Goal: Task Accomplishment & Management: Manage account settings

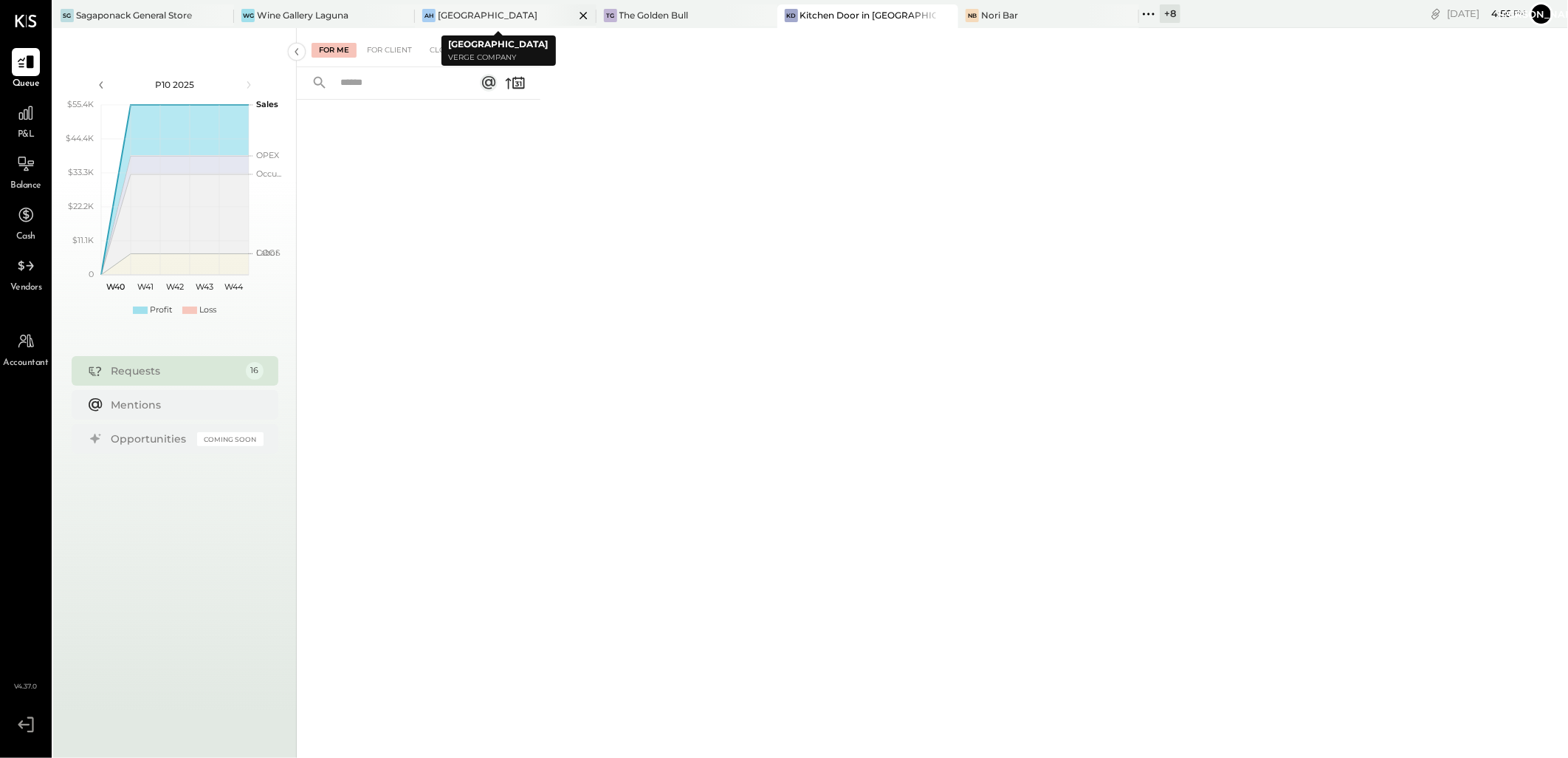
click at [579, 16] on icon at bounding box center [583, 15] width 8 height 8
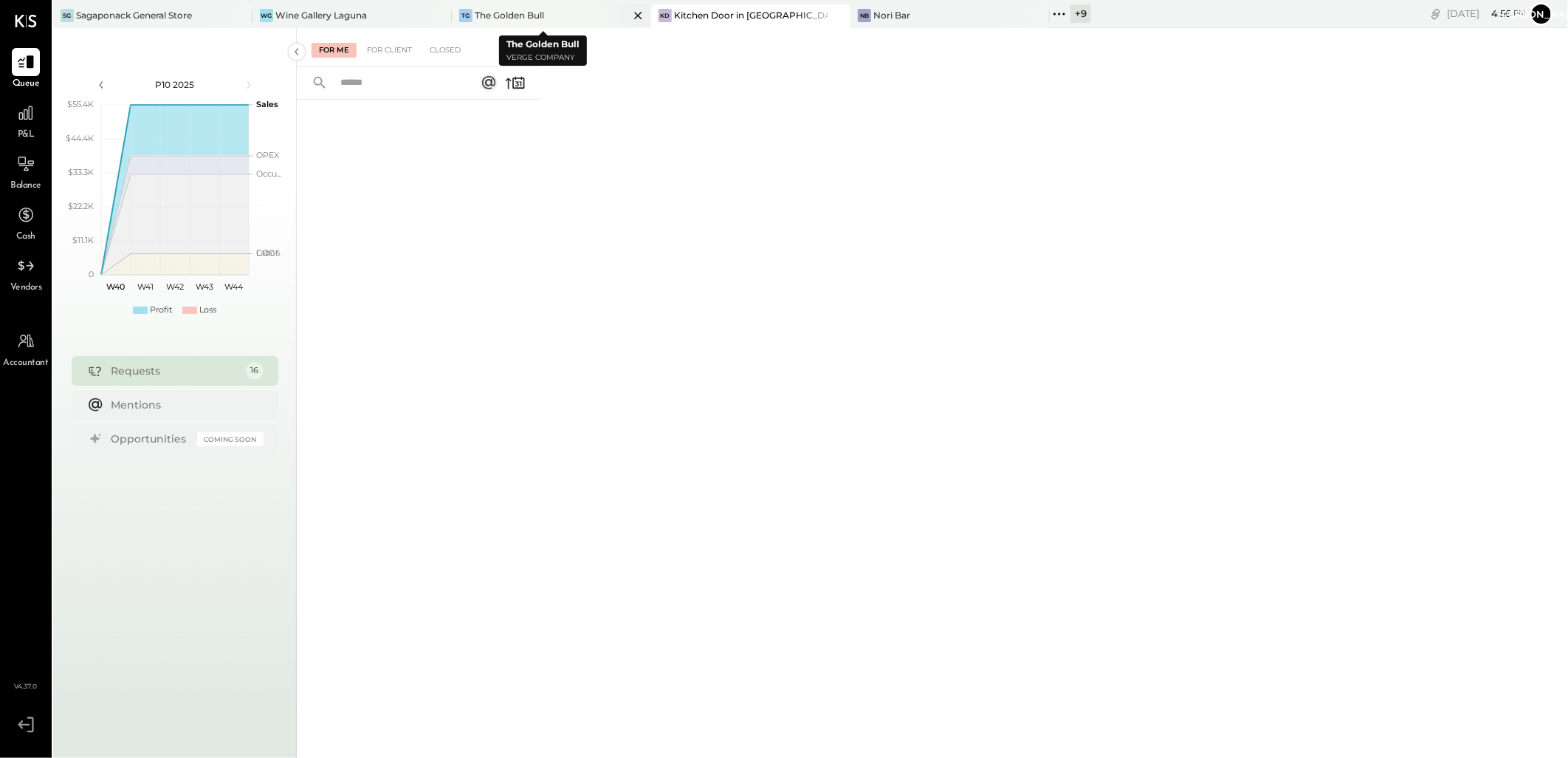
click at [631, 15] on icon at bounding box center [638, 15] width 18 height 18
click at [438, 17] on icon at bounding box center [439, 15] width 18 height 18
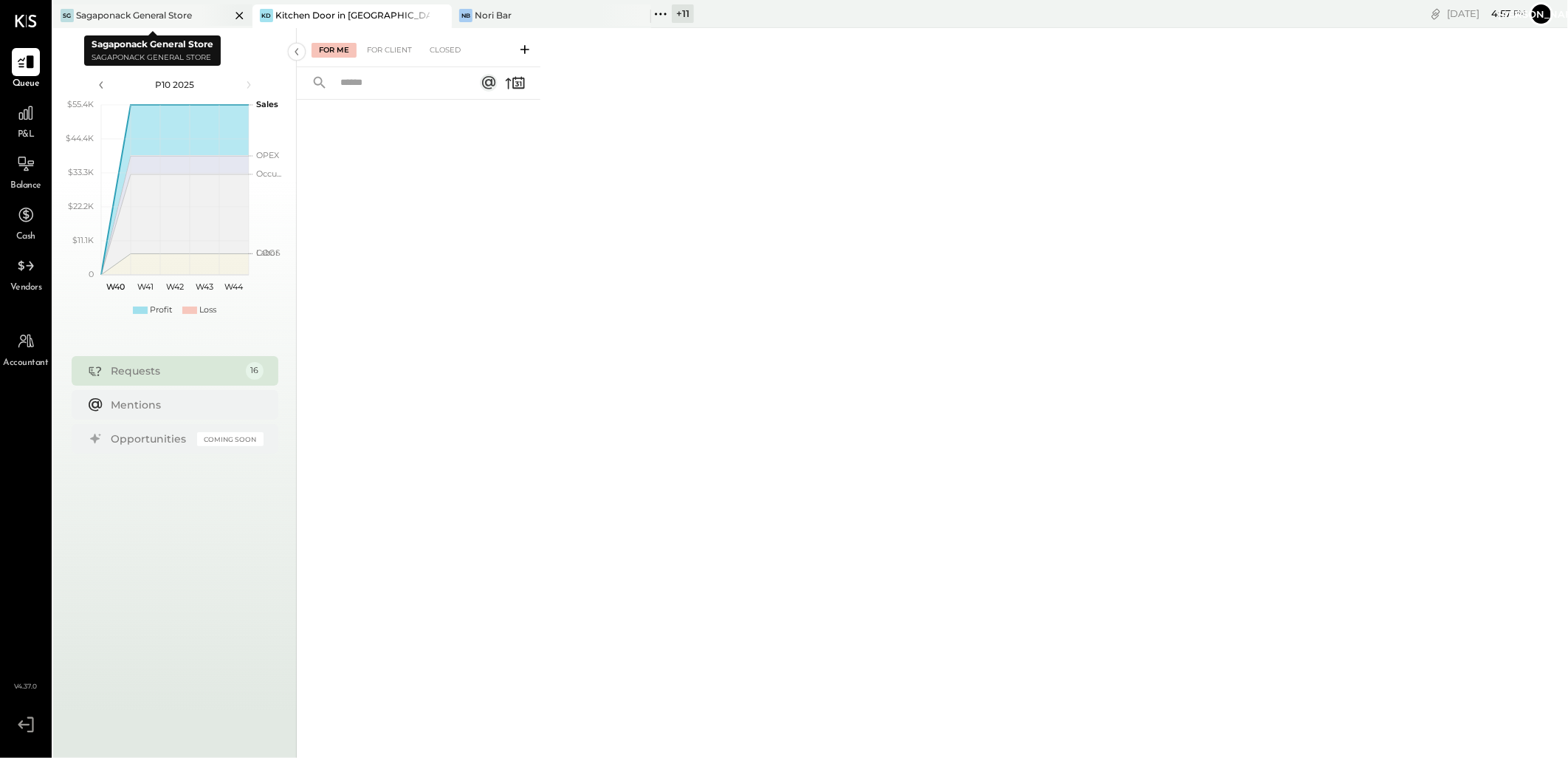
click at [242, 11] on icon at bounding box center [239, 15] width 8 height 8
click at [482, 18] on div "+ 12" at bounding box center [485, 14] width 24 height 18
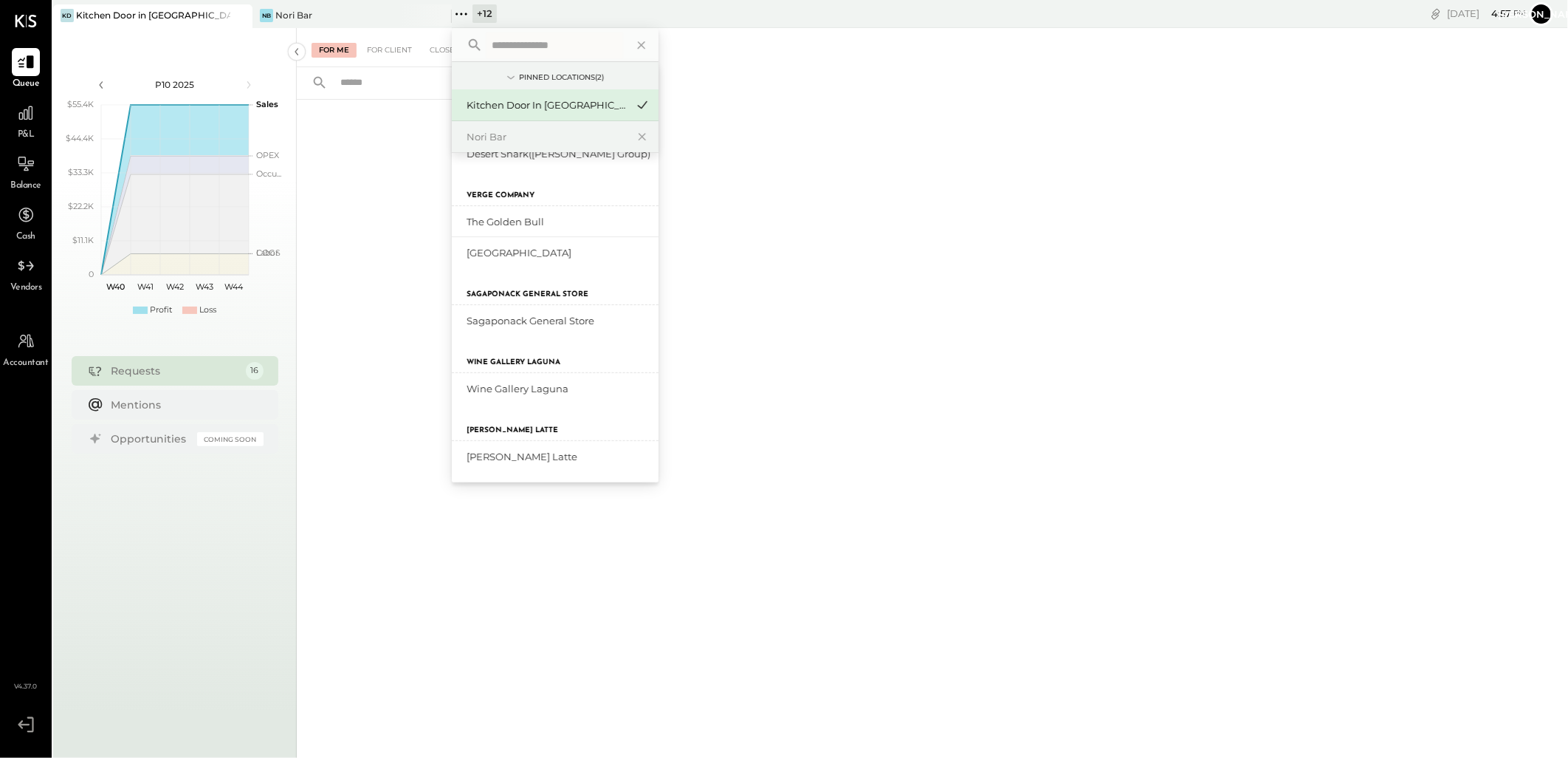
scroll to position [261, 0]
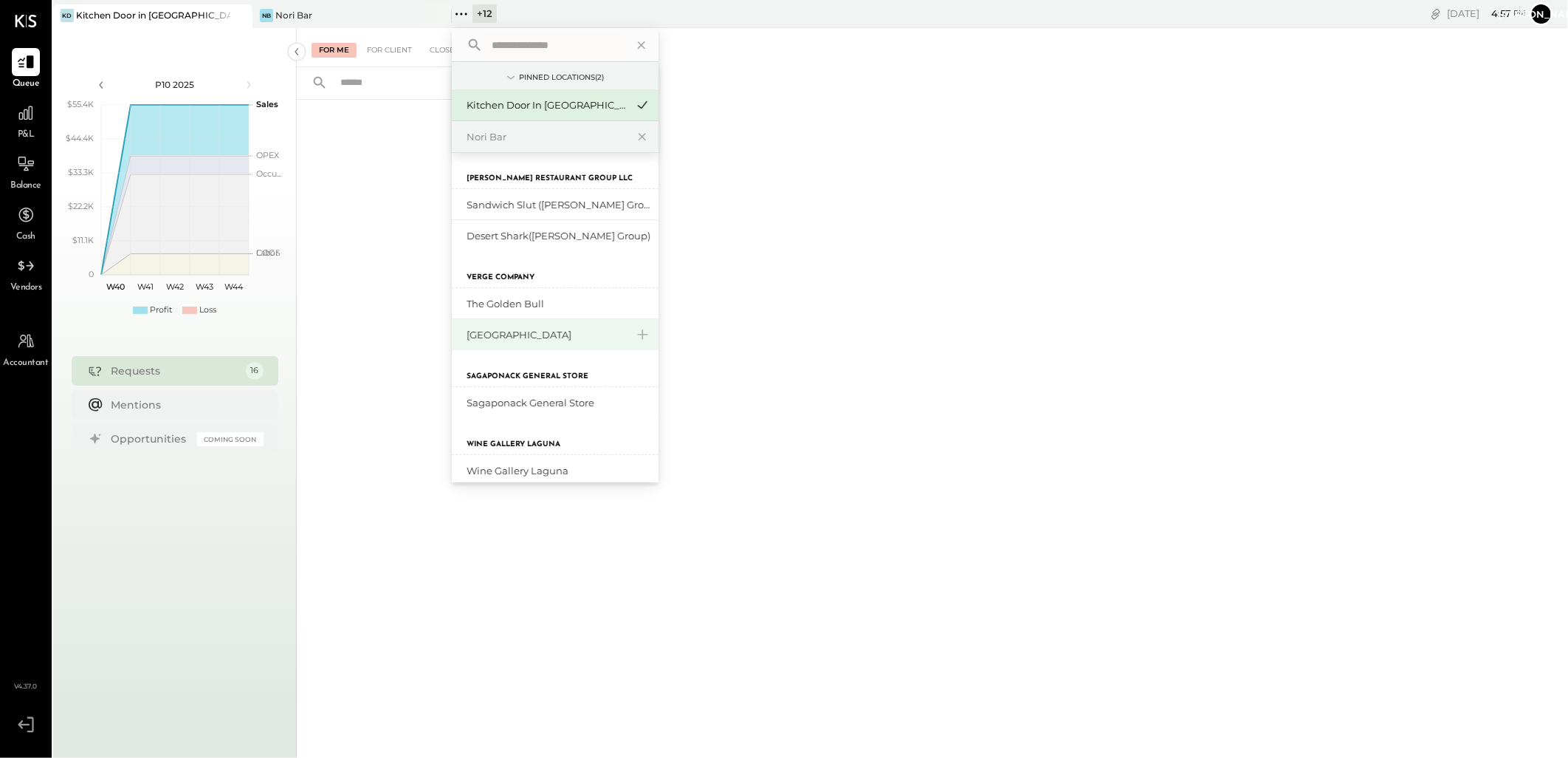
click at [513, 336] on div "[GEOGRAPHIC_DATA]" at bounding box center [546, 335] width 160 height 14
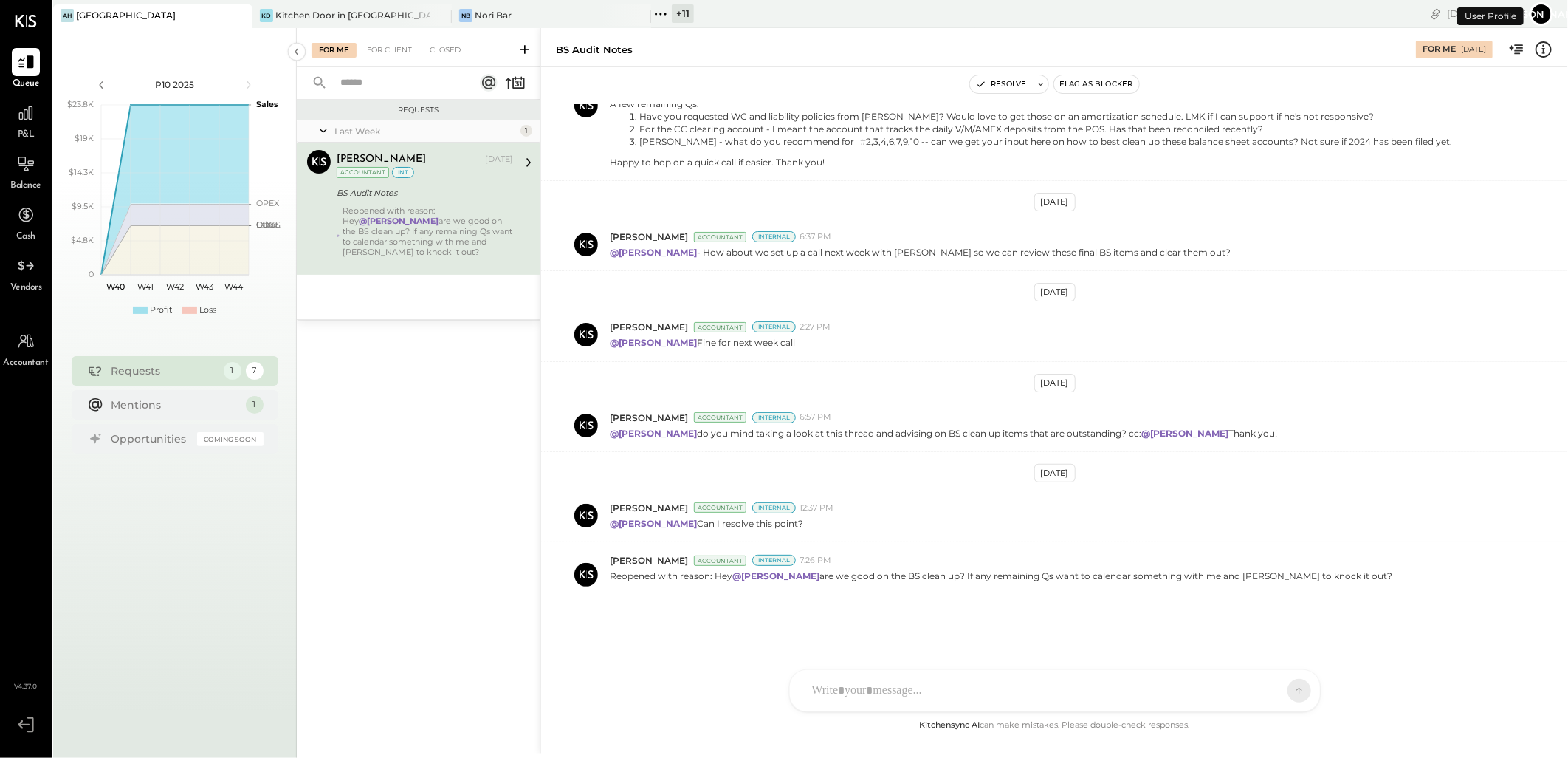
scroll to position [855, 0]
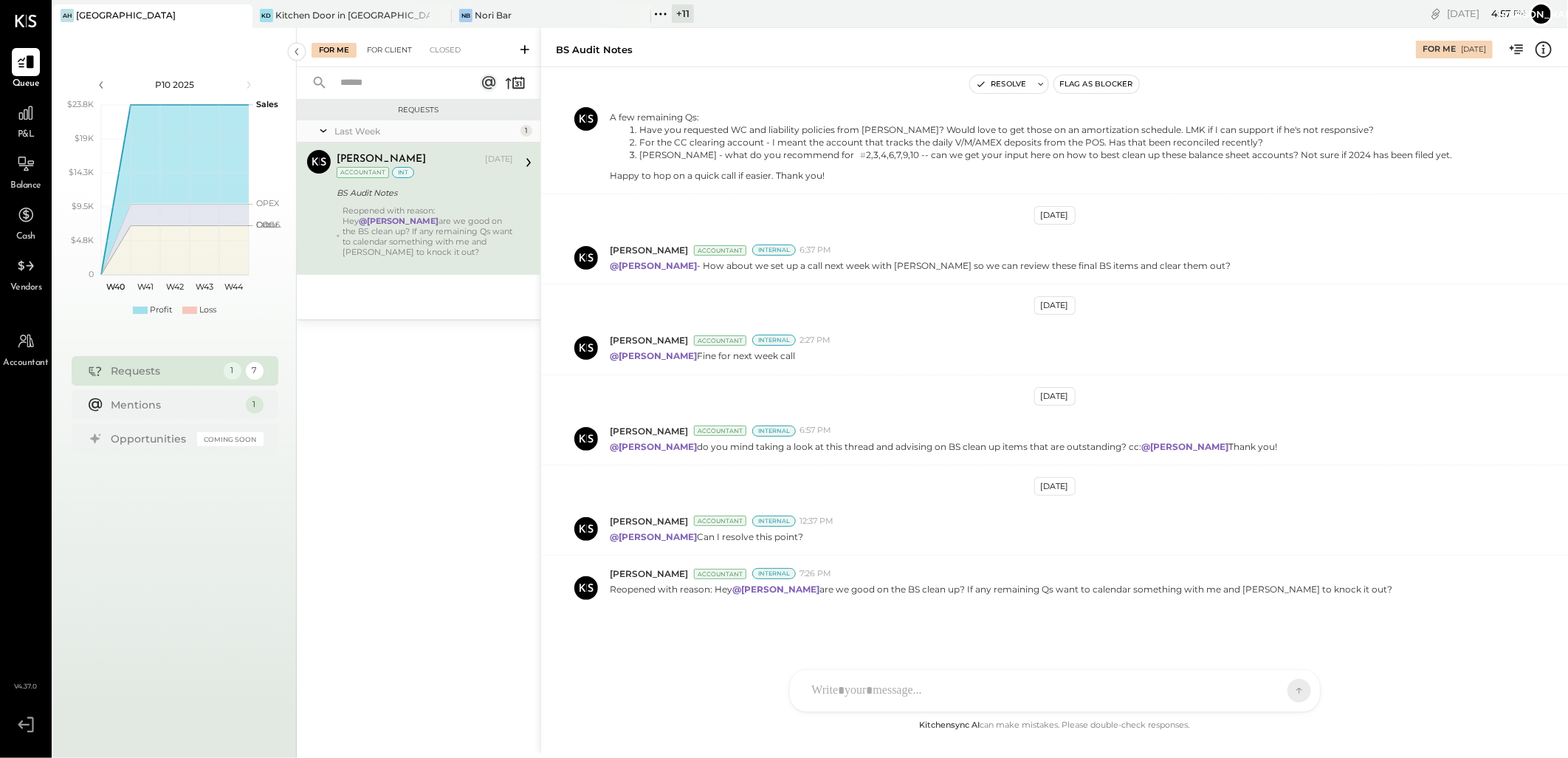
click at [386, 48] on div "For Client" at bounding box center [389, 50] width 60 height 15
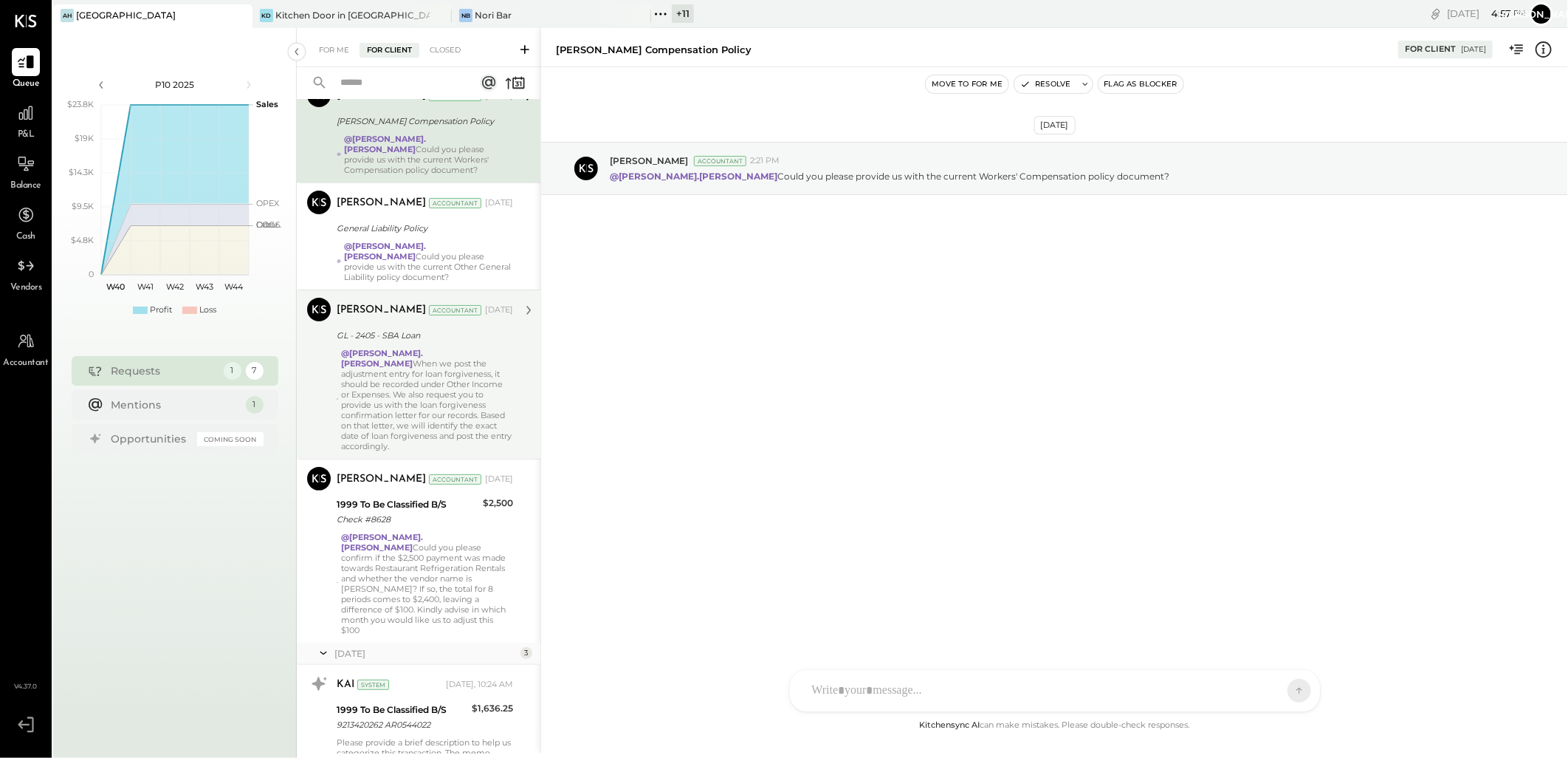
scroll to position [164, 0]
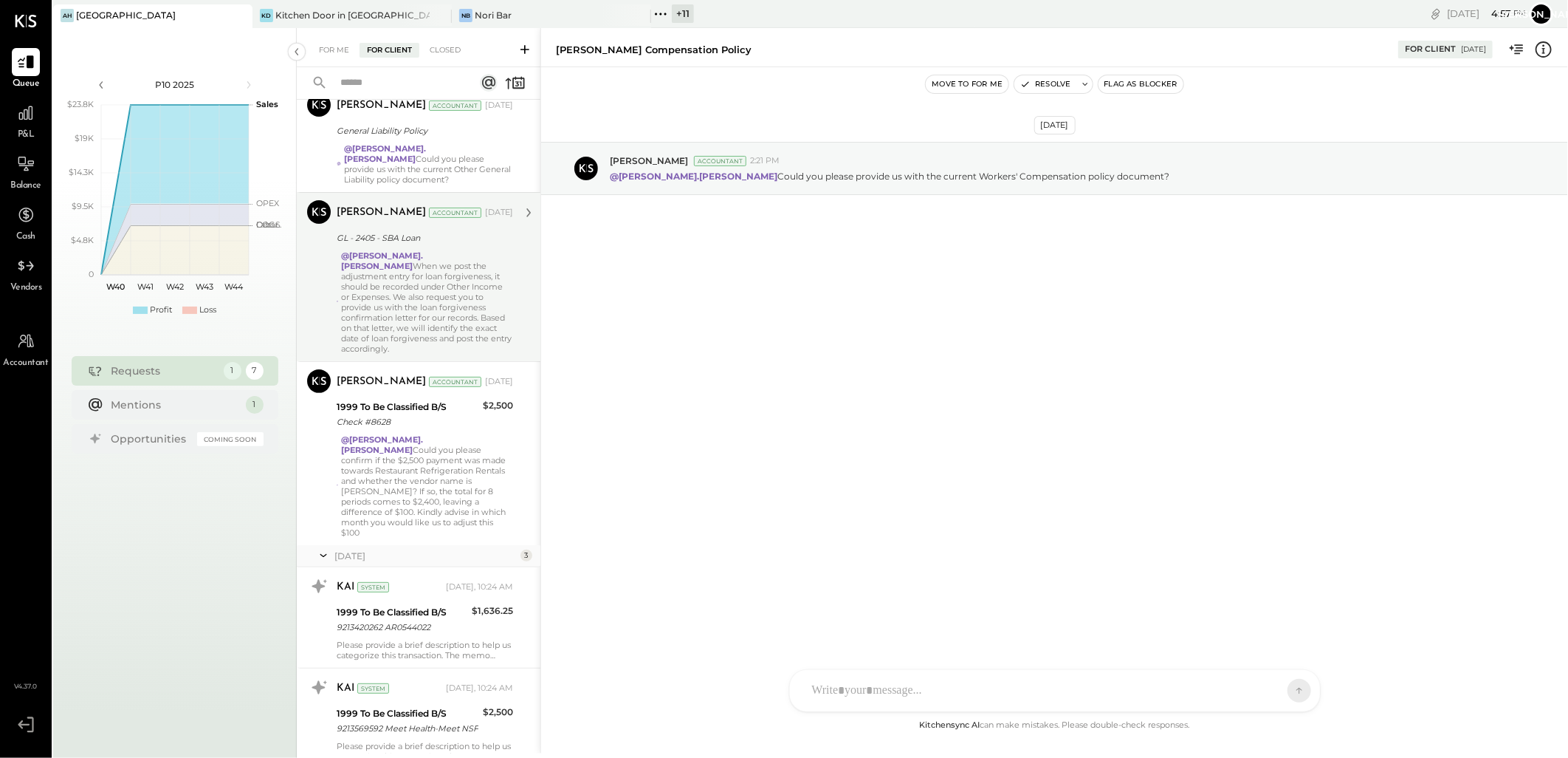
click at [409, 274] on div "@[PERSON_NAME].[PERSON_NAME] When we post the adjustment entry for loan forgive…" at bounding box center [427, 301] width 172 height 103
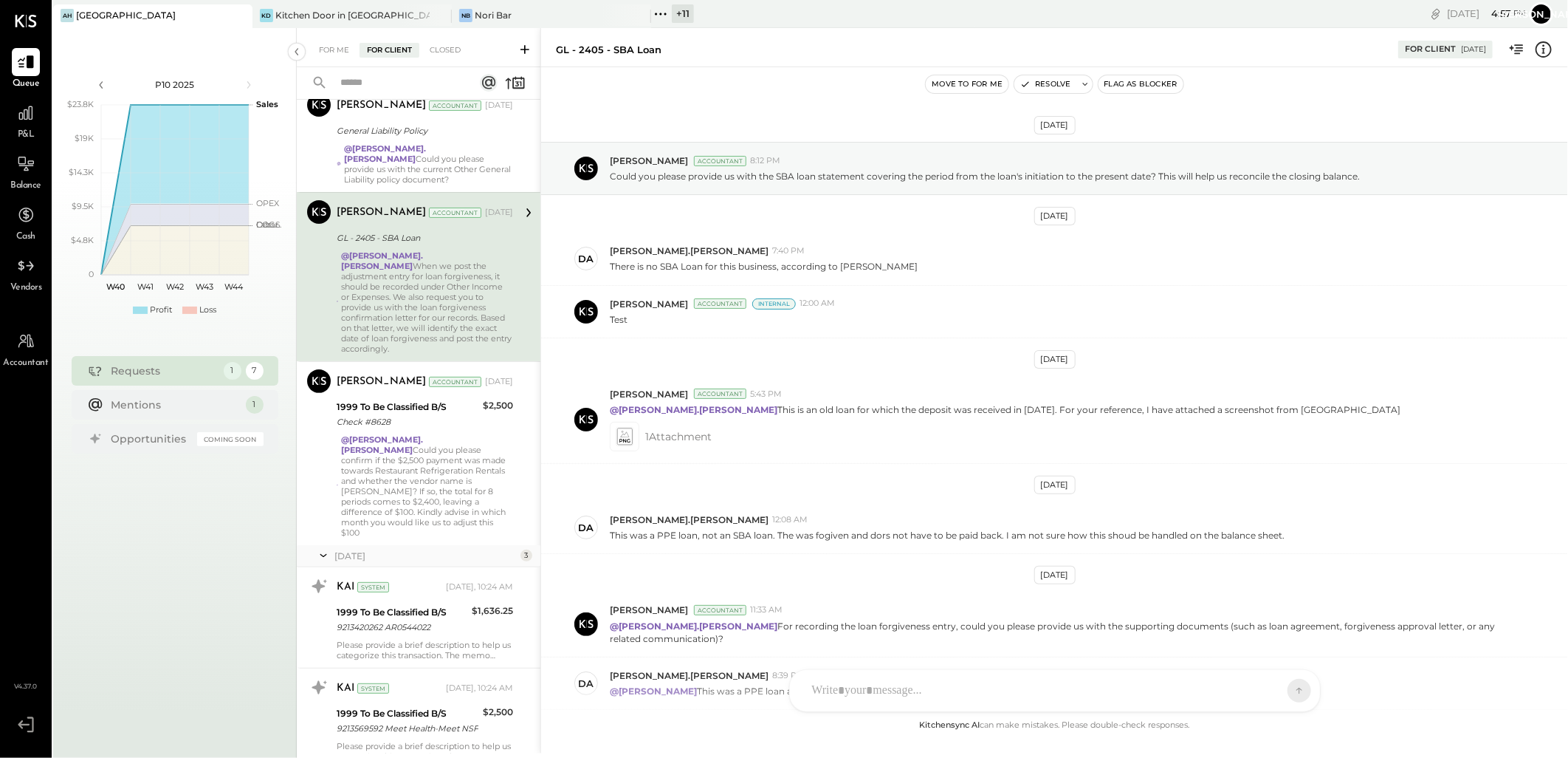
scroll to position [491, 0]
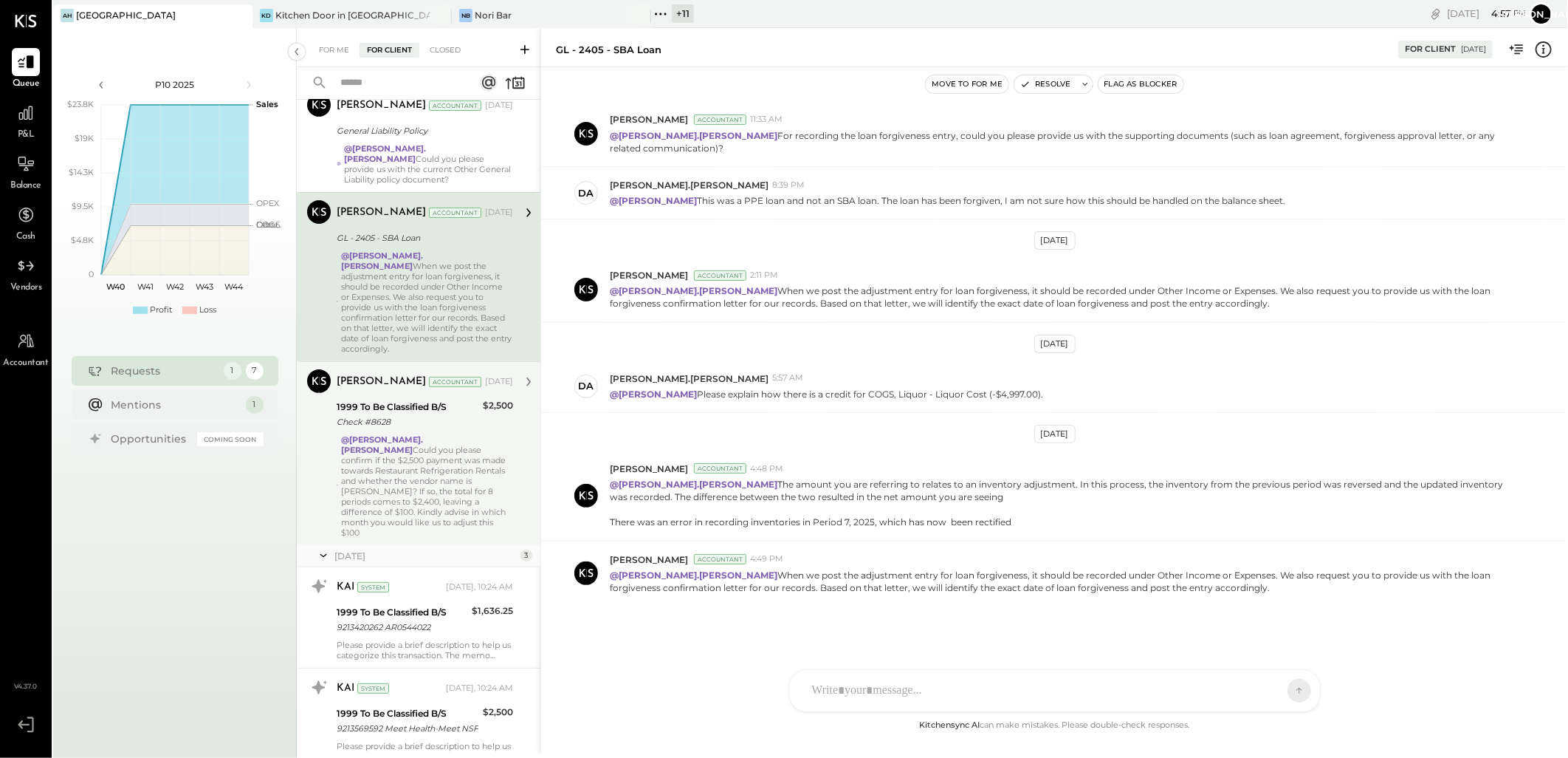
click at [417, 399] on div "1999 To Be Classified B/S" at bounding box center [407, 406] width 141 height 15
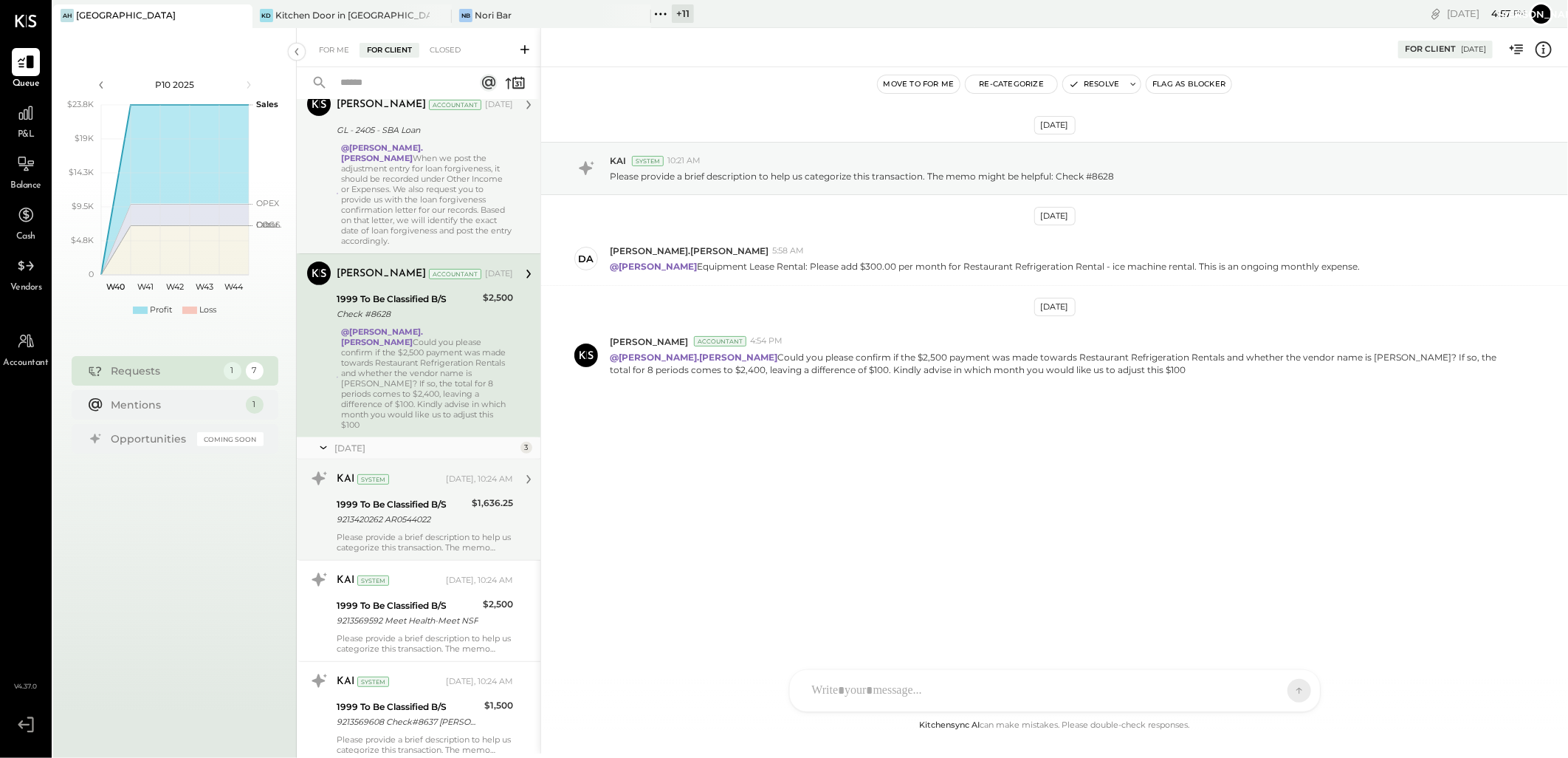
scroll to position [274, 0]
click at [389, 495] on div "1999 To Be Classified B/S" at bounding box center [401, 502] width 131 height 15
